Goal: Task Accomplishment & Management: Complete application form

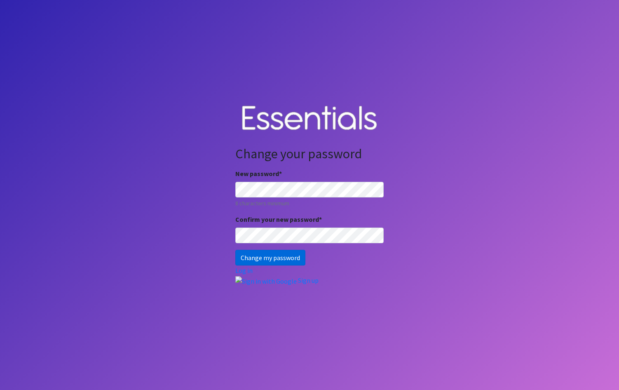
click at [265, 259] on input "Change my password" at bounding box center [270, 258] width 70 height 16
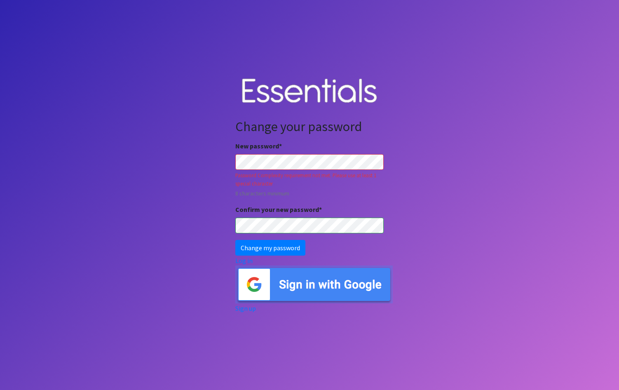
click at [235, 240] on input "Change my password" at bounding box center [270, 248] width 70 height 16
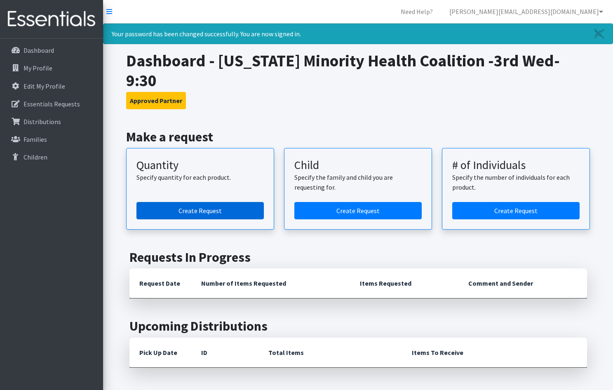
click at [203, 202] on link "Create Request" at bounding box center [199, 210] width 127 height 17
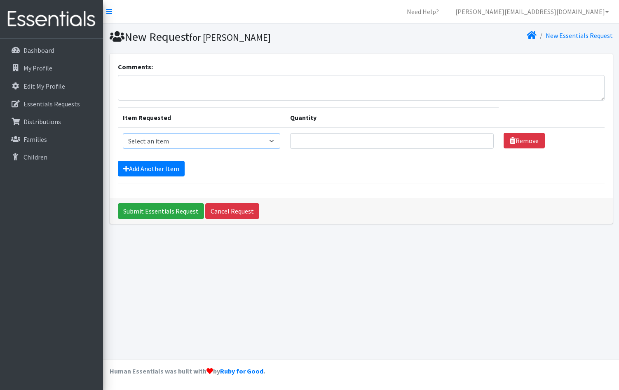
click at [272, 142] on select "Select an item Kids (Newborn) Kids (Size 1) Kids (Size 2) Kids (Size 3) Kids (S…" at bounding box center [202, 141] width 158 height 16
select select "3418"
click at [123, 133] on select "Select an item Kids (Newborn) Kids (Size 1) Kids (Size 2) Kids (Size 3) Kids (S…" at bounding box center [202, 141] width 158 height 16
click at [339, 143] on input "Quantity" at bounding box center [392, 141] width 204 height 16
type input "60"
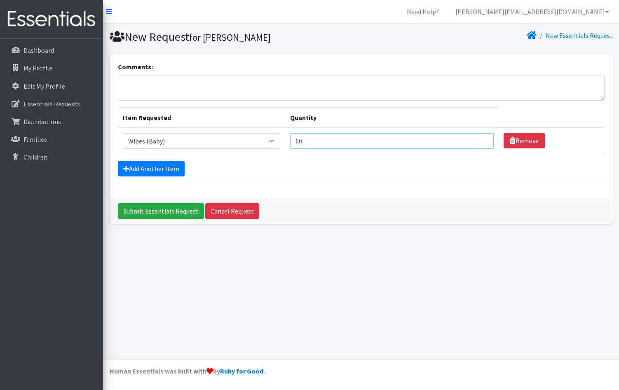
click at [118, 203] on input "Submit Essentials Request" at bounding box center [161, 211] width 86 height 16
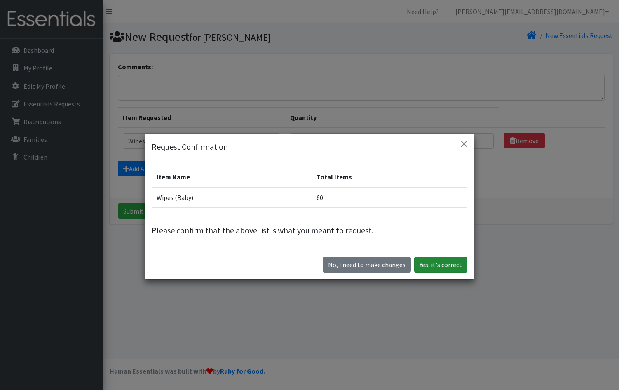
click at [429, 262] on button "Yes, it's correct" at bounding box center [440, 265] width 53 height 16
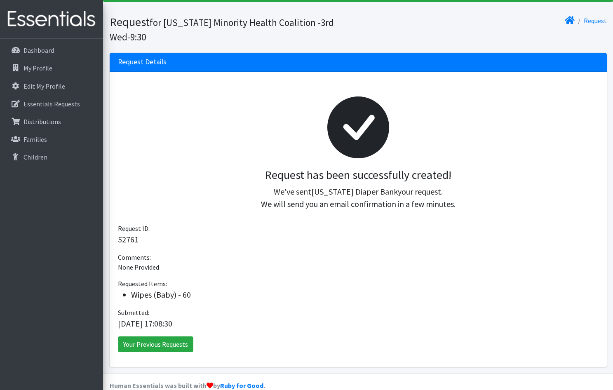
scroll to position [56, 0]
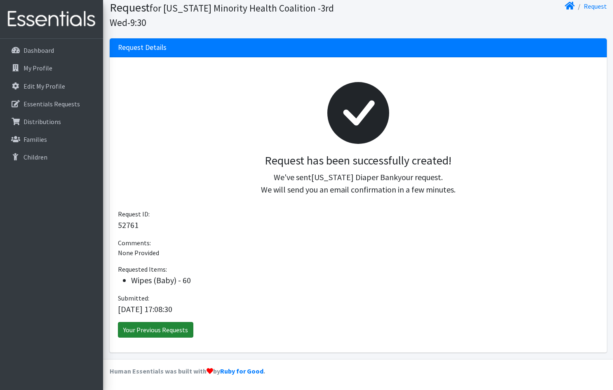
click at [157, 329] on link "Your Previous Requests" at bounding box center [155, 330] width 75 height 16
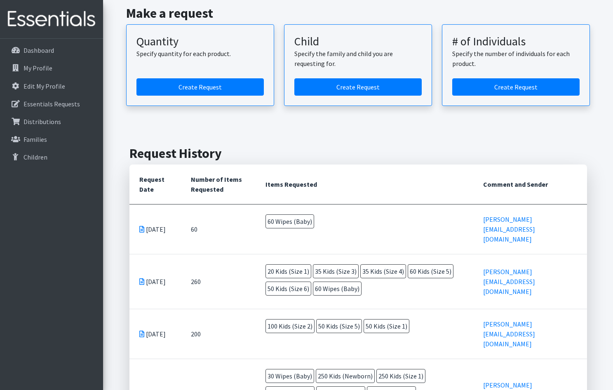
scroll to position [82, 0]
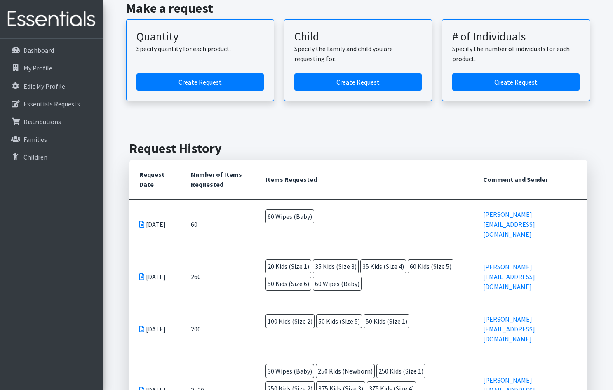
click at [350, 200] on td "60 Wipes (Baby)" at bounding box center [365, 218] width 218 height 37
click at [347, 208] on td "60 Wipes (Baby)" at bounding box center [365, 218] width 218 height 37
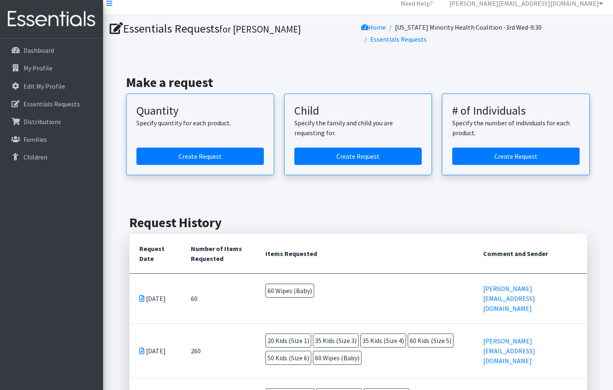
scroll to position [0, 0]
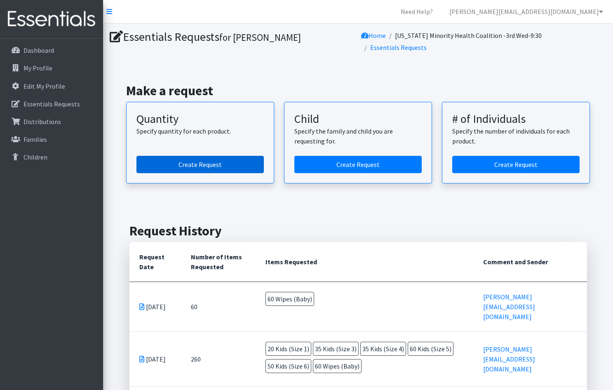
click at [240, 157] on link "Create Request" at bounding box center [199, 164] width 127 height 17
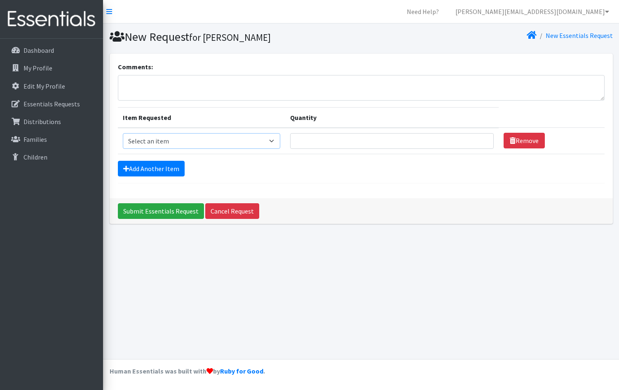
click at [239, 140] on select "Select an item Kids (Newborn) Kids (Size 1) Kids (Size 2) Kids (Size 3) Kids (S…" at bounding box center [202, 141] width 158 height 16
select select "3418"
click at [123, 133] on select "Select an item Kids (Newborn) Kids (Size 1) Kids (Size 2) Kids (Size 3) Kids (S…" at bounding box center [202, 141] width 158 height 16
click at [319, 137] on input "Quantity" at bounding box center [392, 141] width 204 height 16
type input "60"
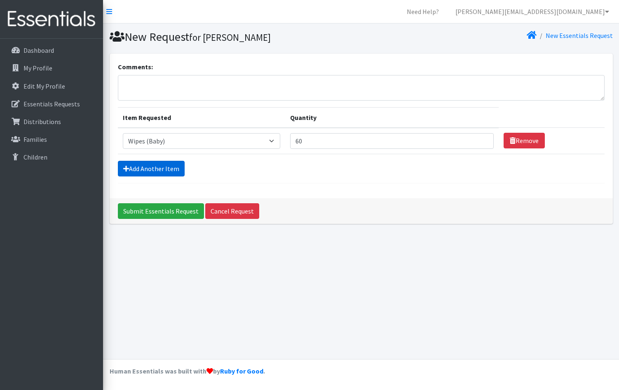
click at [151, 171] on link "Add Another Item" at bounding box center [151, 169] width 67 height 16
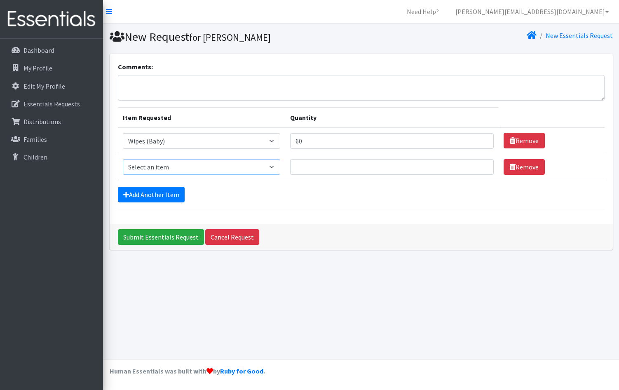
click at [185, 166] on select "Select an item Kids (Newborn) Kids (Size 1) Kids (Size 2) Kids (Size 3) Kids (S…" at bounding box center [202, 167] width 158 height 16
select select "3415"
click at [123, 159] on select "Select an item Kids (Newborn) Kids (Size 1) Kids (Size 2) Kids (Size 3) Kids (S…" at bounding box center [202, 167] width 158 height 16
click at [313, 164] on input "Quantity" at bounding box center [392, 167] width 204 height 16
type input "50"
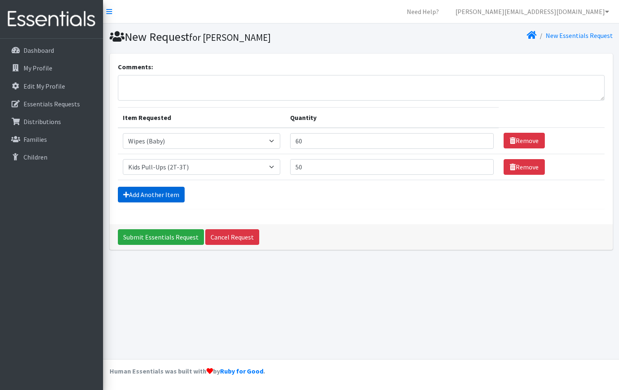
click at [165, 191] on link "Add Another Item" at bounding box center [151, 195] width 67 height 16
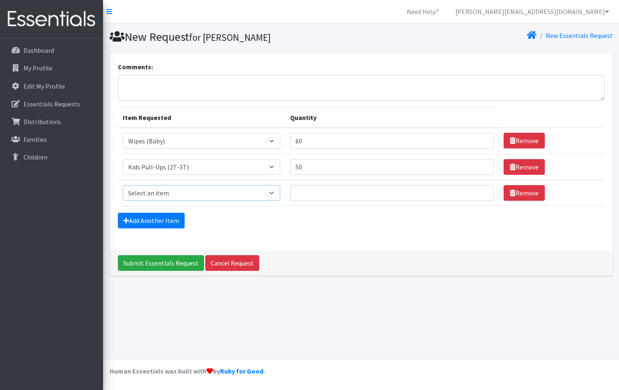
click at [236, 187] on select "Select an item Kids (Newborn) Kids (Size 1) Kids (Size 2) Kids (Size 3) Kids (S…" at bounding box center [202, 193] width 158 height 16
select select "3417"
click at [123, 185] on select "Select an item Kids (Newborn) Kids (Size 1) Kids (Size 2) Kids (Size 3) Kids (S…" at bounding box center [202, 193] width 158 height 16
click at [326, 192] on input "Quantity" at bounding box center [392, 193] width 204 height 16
drag, startPoint x: 333, startPoint y: 167, endPoint x: 287, endPoint y: 172, distance: 46.4
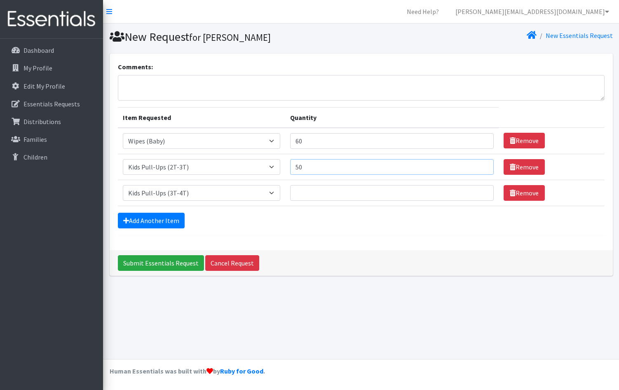
click at [287, 172] on tr "Item Requested Select an item Kids (Newborn) Kids (Size 1) Kids (Size 2) Kids (…" at bounding box center [361, 167] width 487 height 26
type input "60"
click at [305, 193] on input "Quantity" at bounding box center [392, 193] width 204 height 16
type input "50"
click at [167, 219] on link "Add Another Item" at bounding box center [151, 221] width 67 height 16
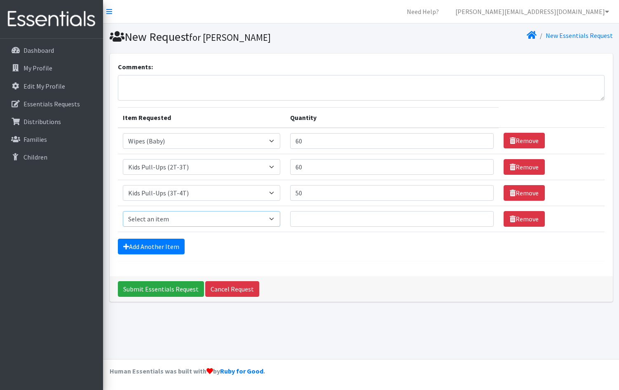
click at [210, 213] on select "Select an item Kids (Newborn) Kids (Size 1) Kids (Size 2) Kids (Size 3) Kids (S…" at bounding box center [202, 219] width 158 height 16
select select "3408"
click at [123, 211] on select "Select an item Kids (Newborn) Kids (Size 1) Kids (Size 2) Kids (Size 3) Kids (S…" at bounding box center [202, 219] width 158 height 16
click at [342, 222] on input "Quantity" at bounding box center [392, 219] width 204 height 16
type input "35"
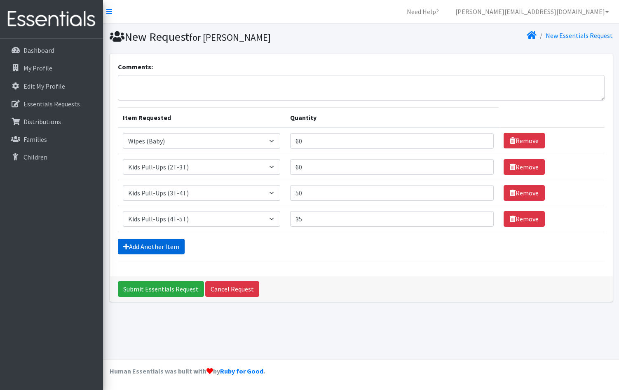
click at [166, 247] on link "Add Another Item" at bounding box center [151, 247] width 67 height 16
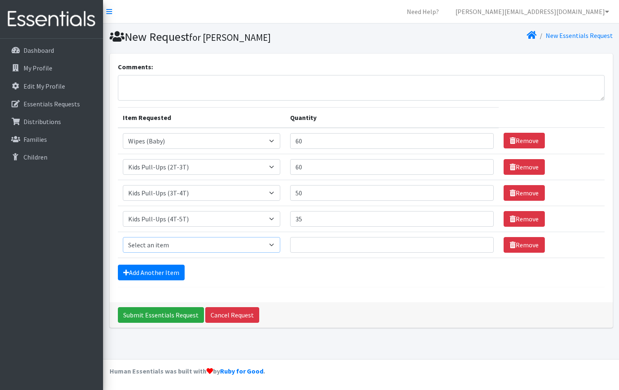
click at [181, 239] on select "Select an item Kids (Newborn) Kids (Size 1) Kids (Size 2) Kids (Size 3) Kids (S…" at bounding box center [202, 245] width 158 height 16
select select "3419"
click at [123, 237] on select "Select an item Kids (Newborn) Kids (Size 1) Kids (Size 2) Kids (Size 3) Kids (S…" at bounding box center [202, 245] width 158 height 16
click at [303, 243] on input "Quantity" at bounding box center [392, 245] width 204 height 16
type input "35"
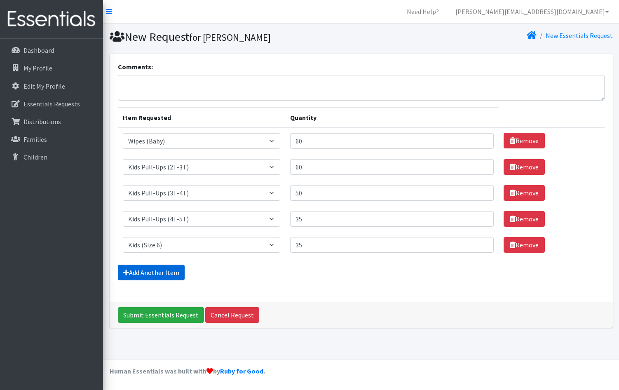
click at [171, 271] on link "Add Another Item" at bounding box center [151, 273] width 67 height 16
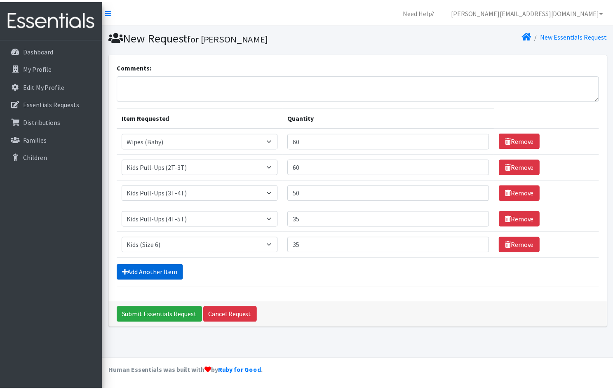
scroll to position [1, 0]
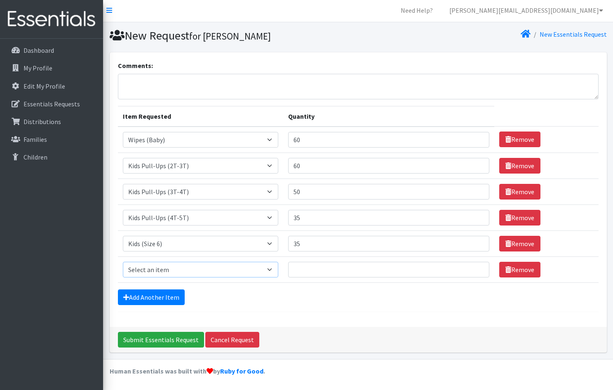
click at [212, 271] on select "Select an item Kids (Newborn) Kids (Size 1) Kids (Size 2) Kids (Size 3) Kids (S…" at bounding box center [201, 270] width 156 height 16
select select "3400"
click at [123, 262] on select "Select an item Kids (Newborn) Kids (Size 1) Kids (Size 2) Kids (Size 3) Kids (S…" at bounding box center [201, 270] width 156 height 16
click at [310, 262] on input "Quantity" at bounding box center [388, 270] width 201 height 16
type input "20"
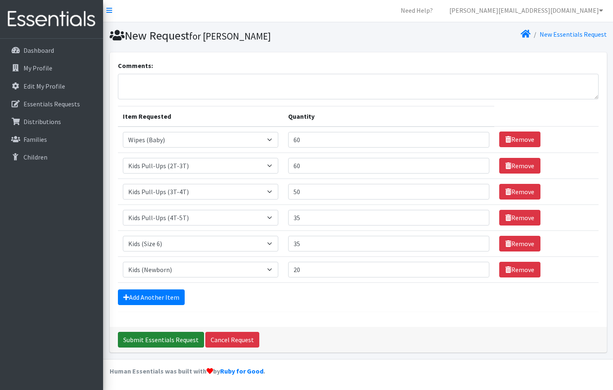
click at [178, 338] on input "Submit Essentials Request" at bounding box center [161, 340] width 86 height 16
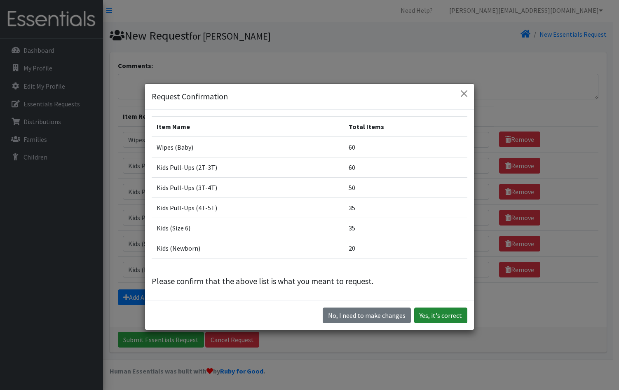
click at [436, 314] on button "Yes, it's correct" at bounding box center [440, 316] width 53 height 16
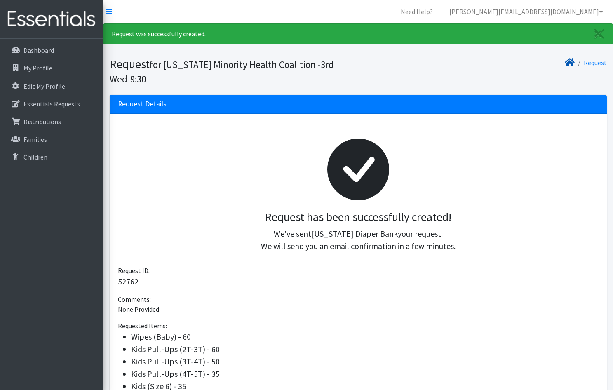
click at [565, 61] on icon at bounding box center [570, 62] width 10 height 7
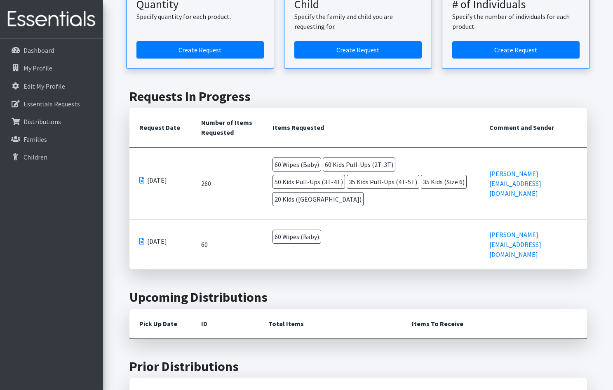
scroll to position [165, 0]
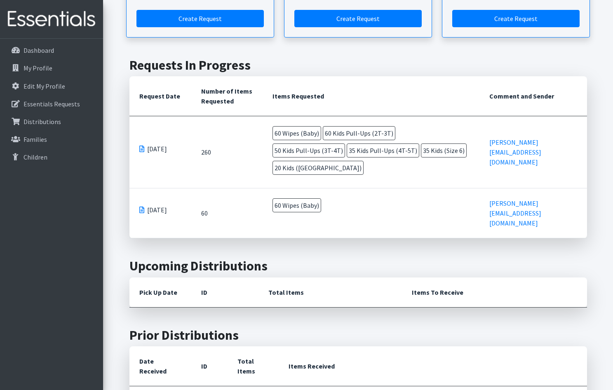
click at [140, 146] on span at bounding box center [141, 149] width 5 height 7
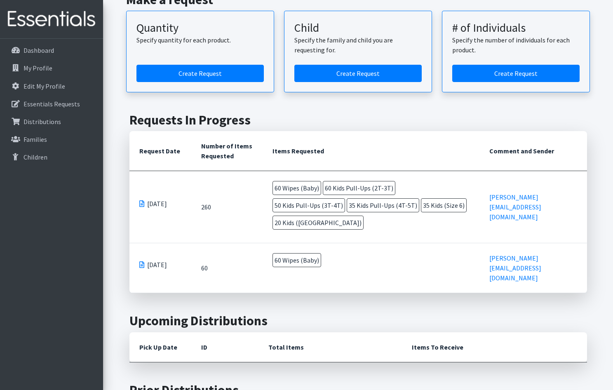
scroll to position [41, 0]
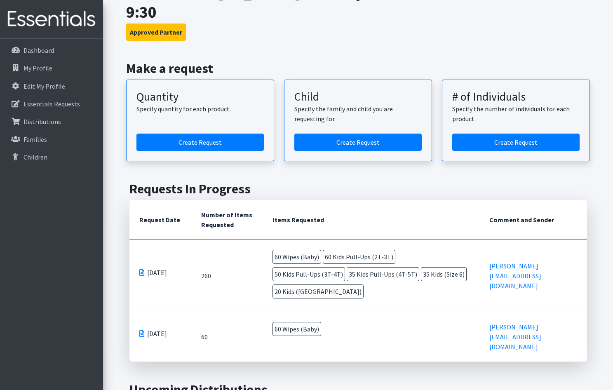
click at [240, 246] on td "260" at bounding box center [227, 276] width 72 height 72
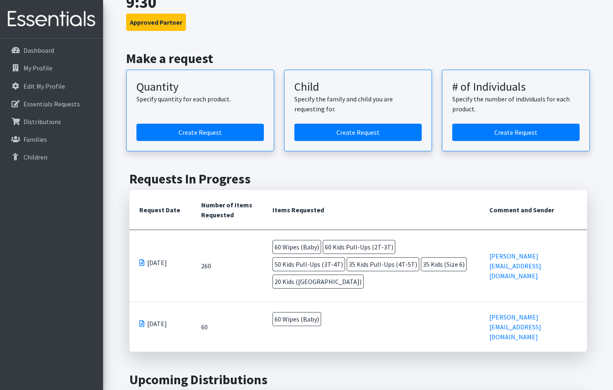
scroll to position [0, 0]
